Goal: Navigation & Orientation: Find specific page/section

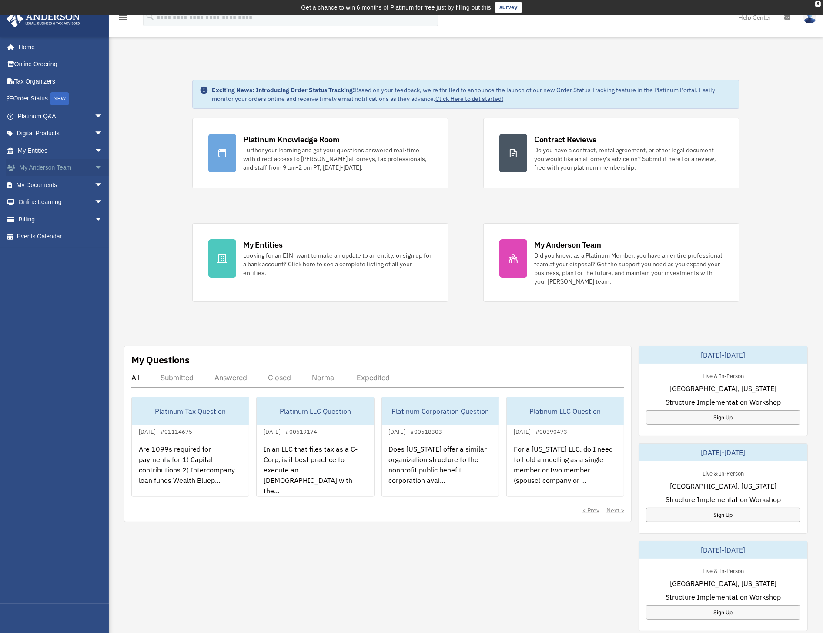
click at [59, 171] on link "My [PERSON_NAME] Team arrow_drop_down" at bounding box center [61, 167] width 110 height 17
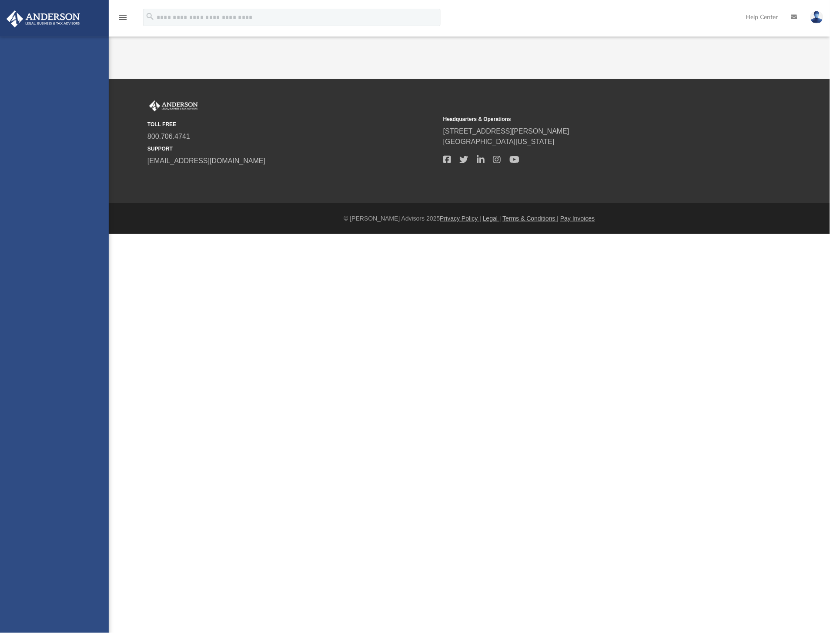
click at [93, 149] on div "[EMAIL_ADDRESS][PERSON_NAME][DOMAIN_NAME] Sign Out [EMAIL_ADDRESS][PERSON_NAME]…" at bounding box center [54, 353] width 109 height 633
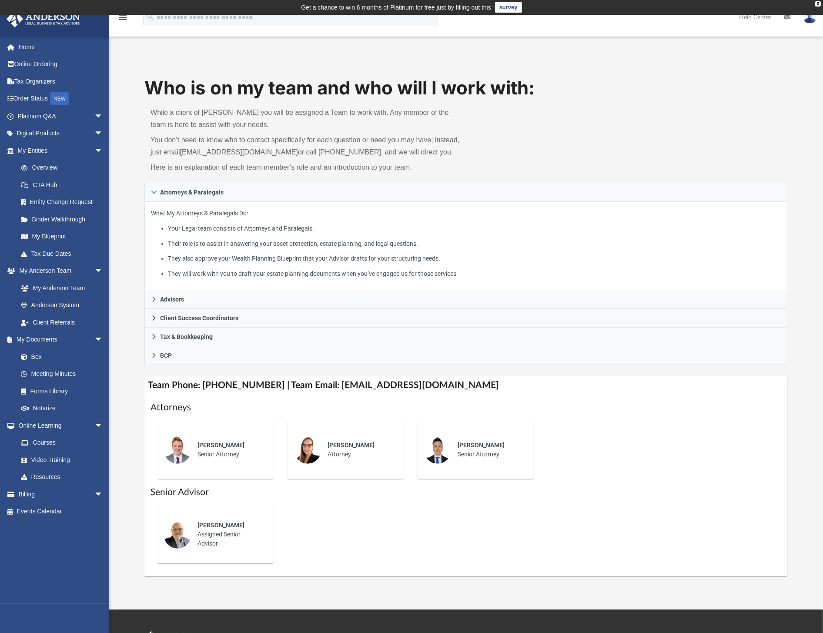
scroll to position [132, 0]
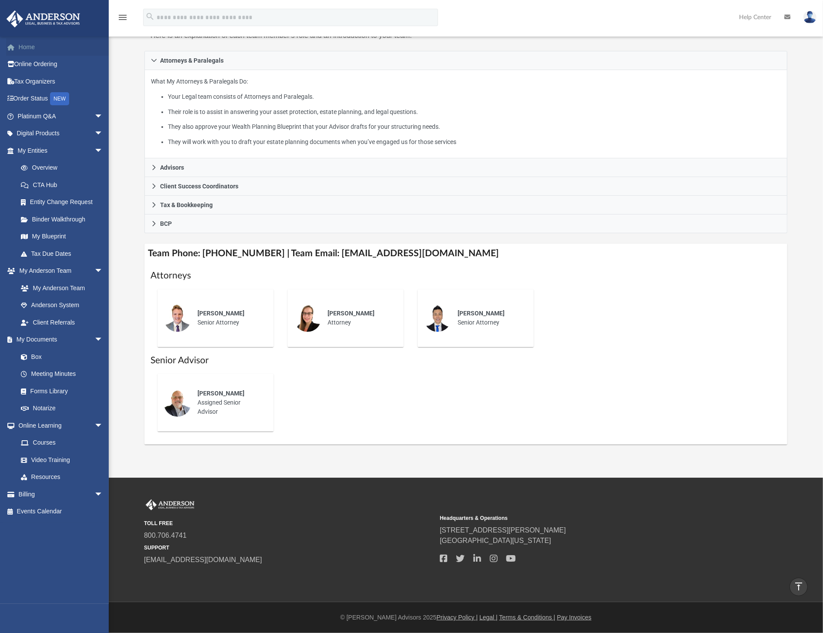
click at [24, 37] on div "Home Online Ordering Tax Organizers Order Status NEW Platinum Q&A arrow_drop_do…" at bounding box center [58, 279] width 116 height 486
click at [25, 47] on link "Home" at bounding box center [61, 46] width 110 height 17
